Goal: Navigation & Orientation: Understand site structure

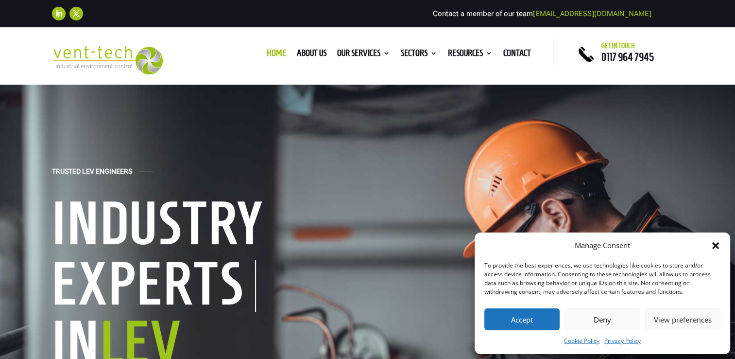
click at [525, 325] on button "Accept" at bounding box center [522, 319] width 75 height 22
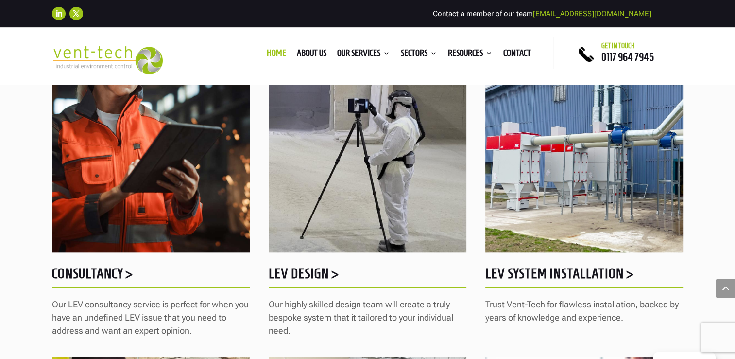
scroll to position [826, 0]
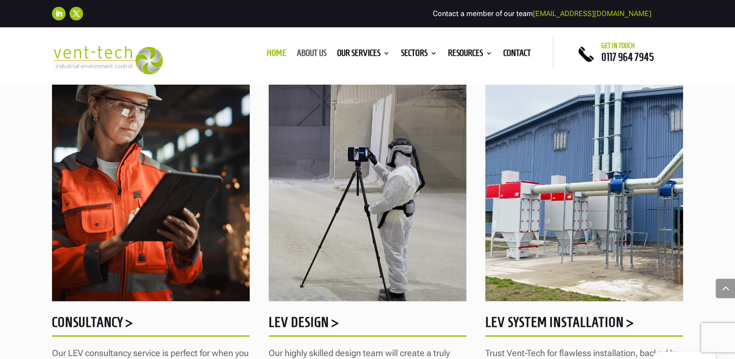
click at [300, 54] on link "About us" at bounding box center [312, 55] width 30 height 11
click at [282, 54] on li "Home" at bounding box center [276, 55] width 30 height 11
click at [277, 53] on link "Home" at bounding box center [276, 55] width 19 height 11
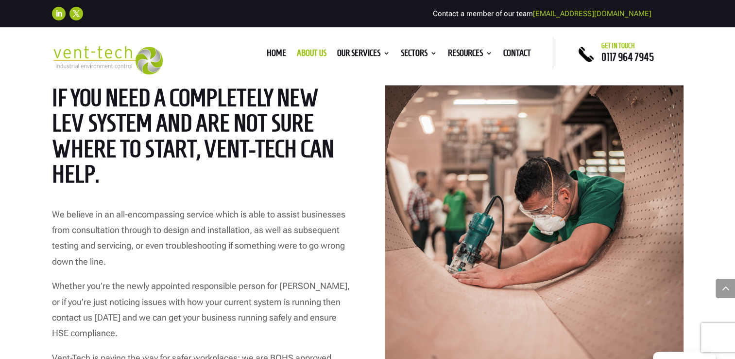
scroll to position [1409, 0]
